Goal: Navigation & Orientation: Find specific page/section

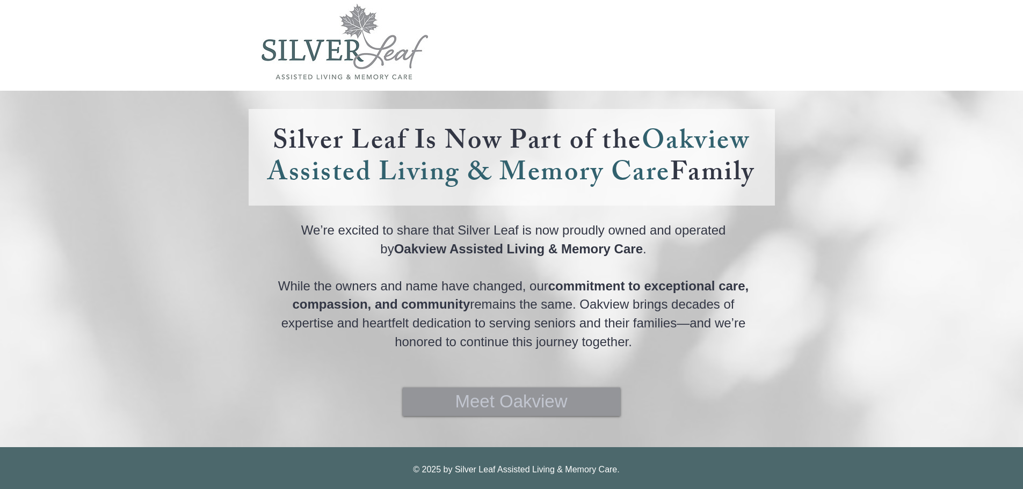
click at [476, 404] on span "Meet Oakview" at bounding box center [511, 401] width 112 height 25
click at [430, 400] on link "Meet Oakview" at bounding box center [511, 402] width 217 height 28
